Goal: Information Seeking & Learning: Learn about a topic

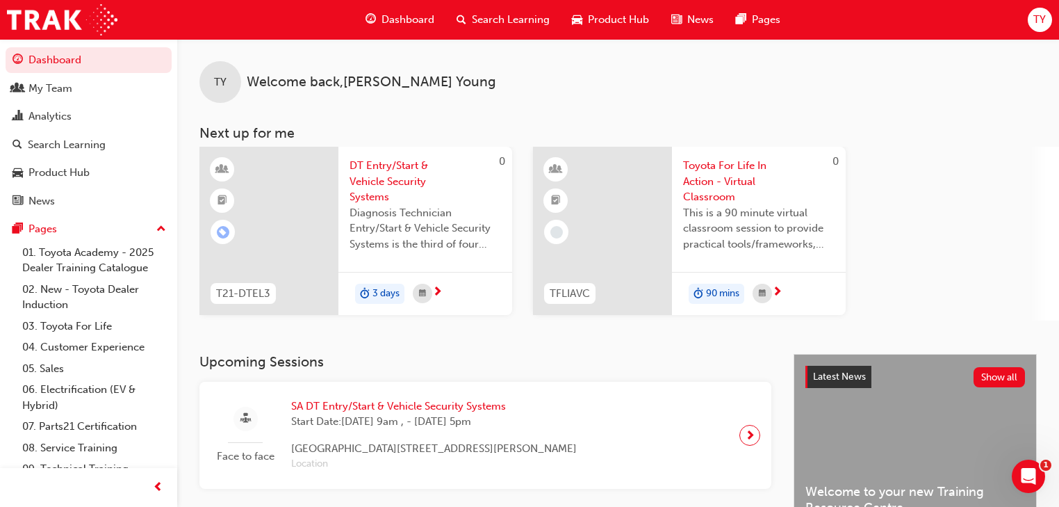
click at [1035, 17] on span "TY" at bounding box center [1040, 20] width 13 height 16
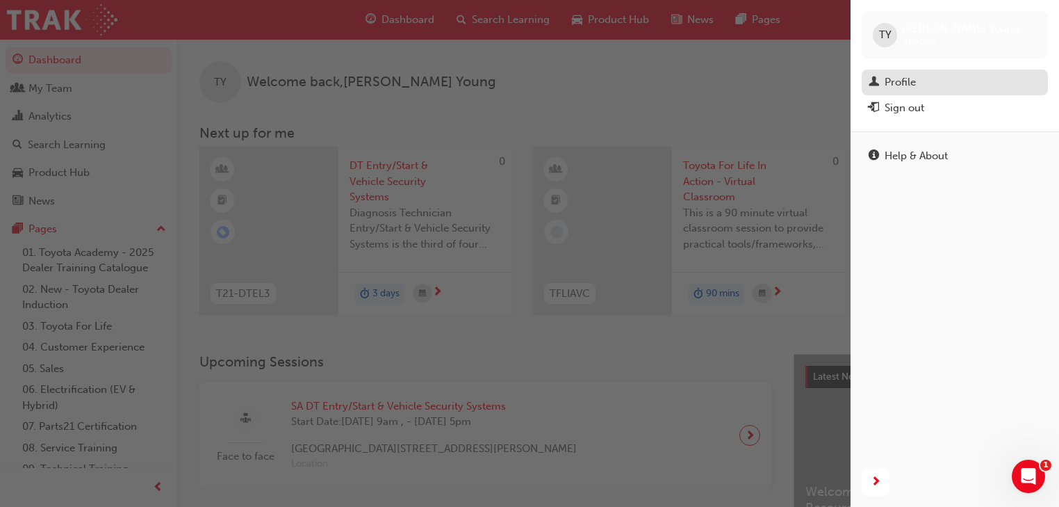
click at [900, 79] on div "Profile" at bounding box center [900, 82] width 31 height 16
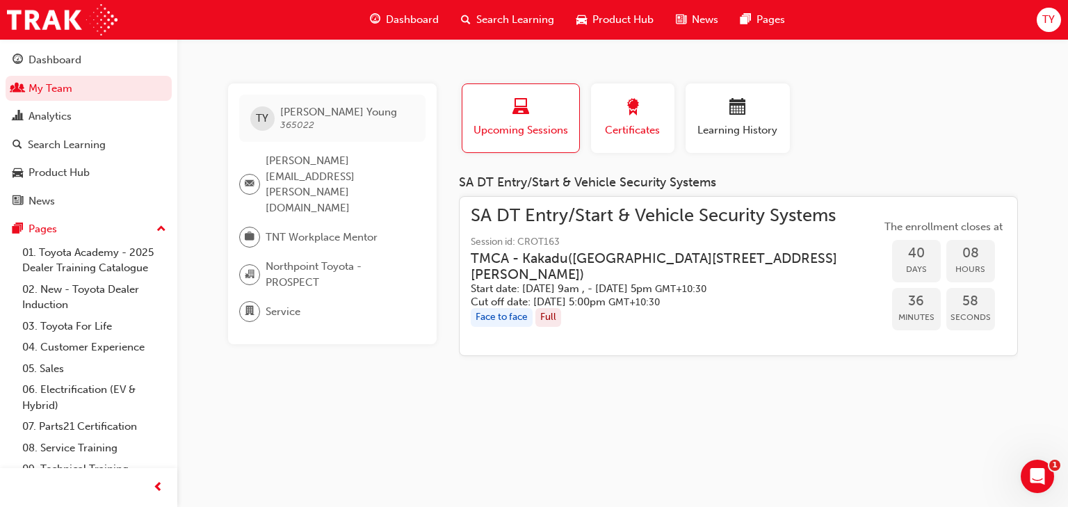
click at [635, 104] on span "award-icon" at bounding box center [632, 108] width 17 height 19
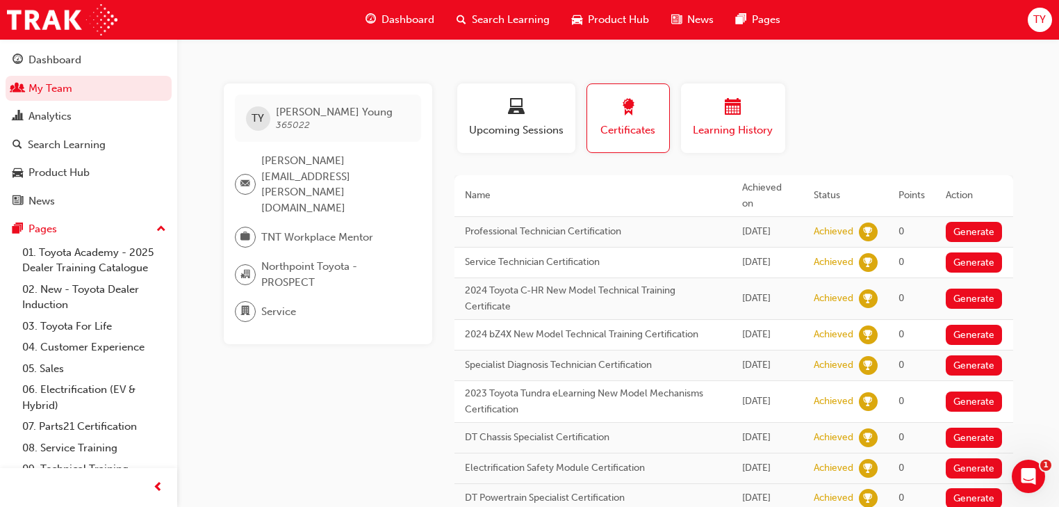
click at [735, 106] on span "calendar-icon" at bounding box center [733, 108] width 17 height 19
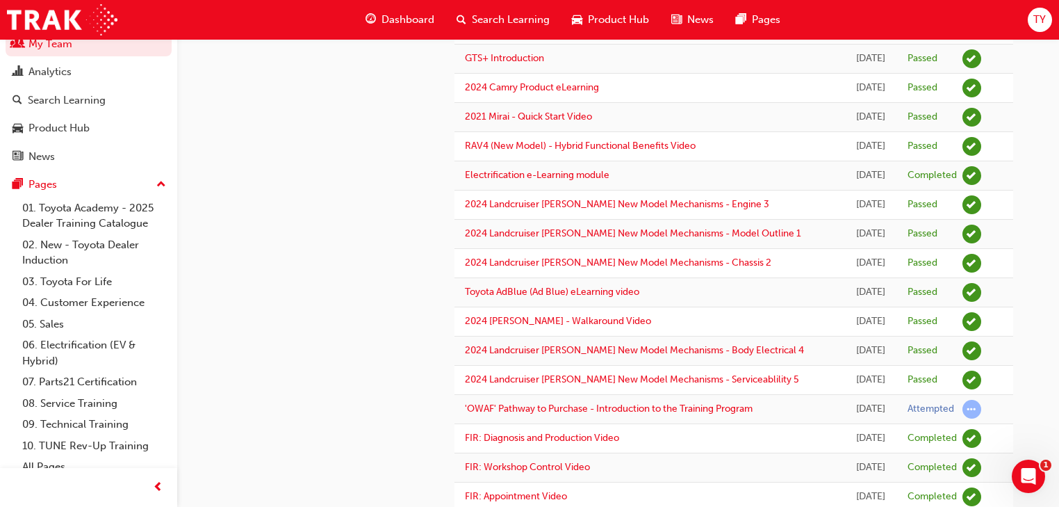
scroll to position [56, 0]
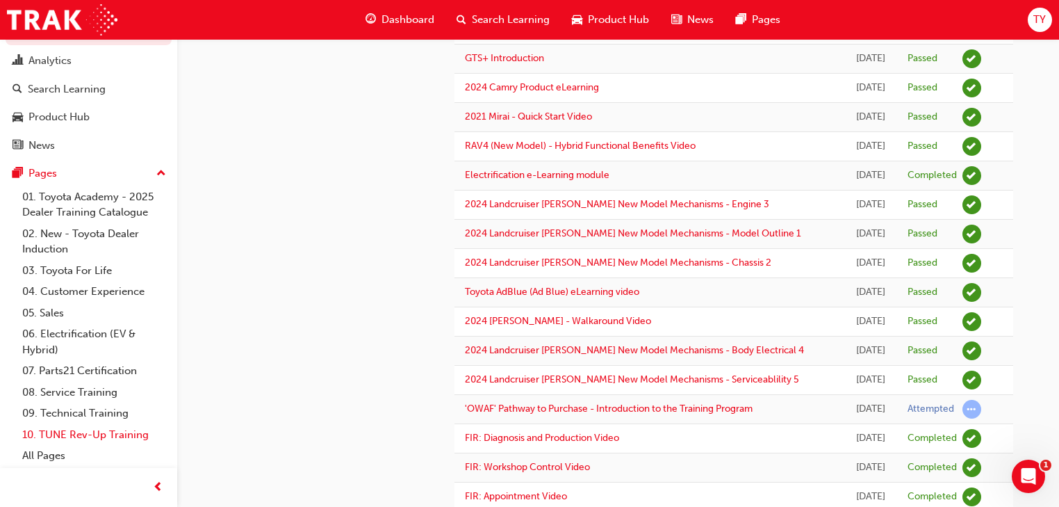
click at [83, 429] on link "10. TUNE Rev-Up Training" at bounding box center [94, 435] width 155 height 22
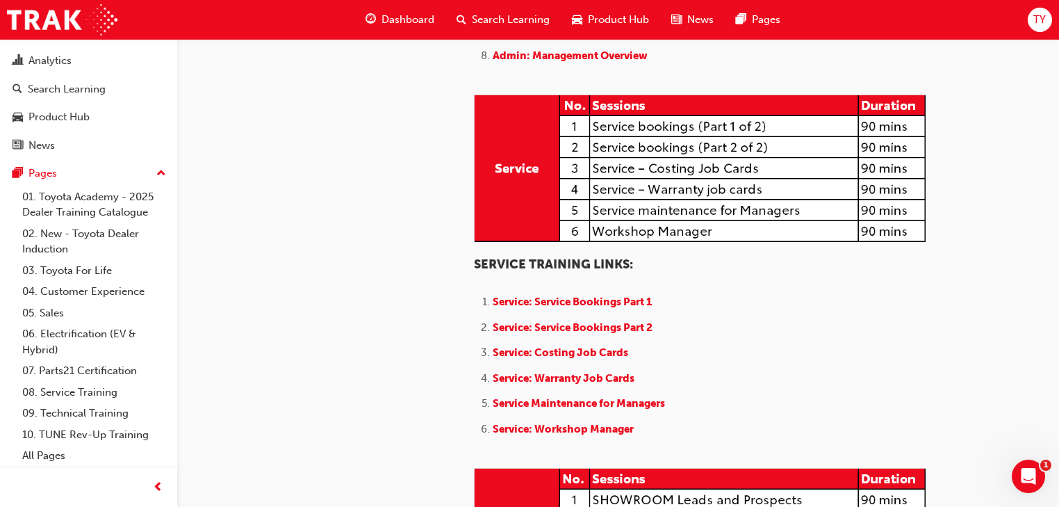
scroll to position [1001, 0]
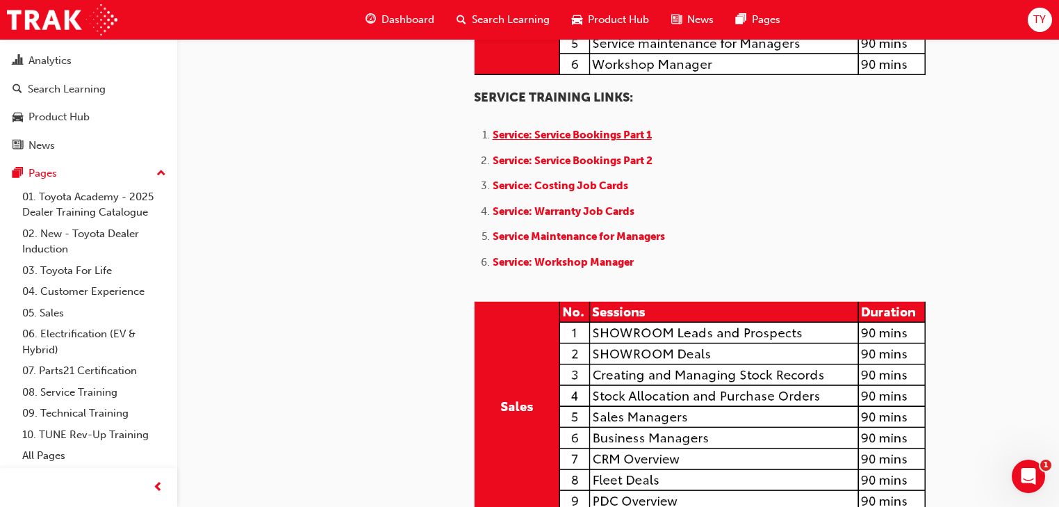
click at [569, 141] on span "Service: Service Bookings Part 1" at bounding box center [572, 135] width 159 height 13
